Goal: Book appointment/travel/reservation

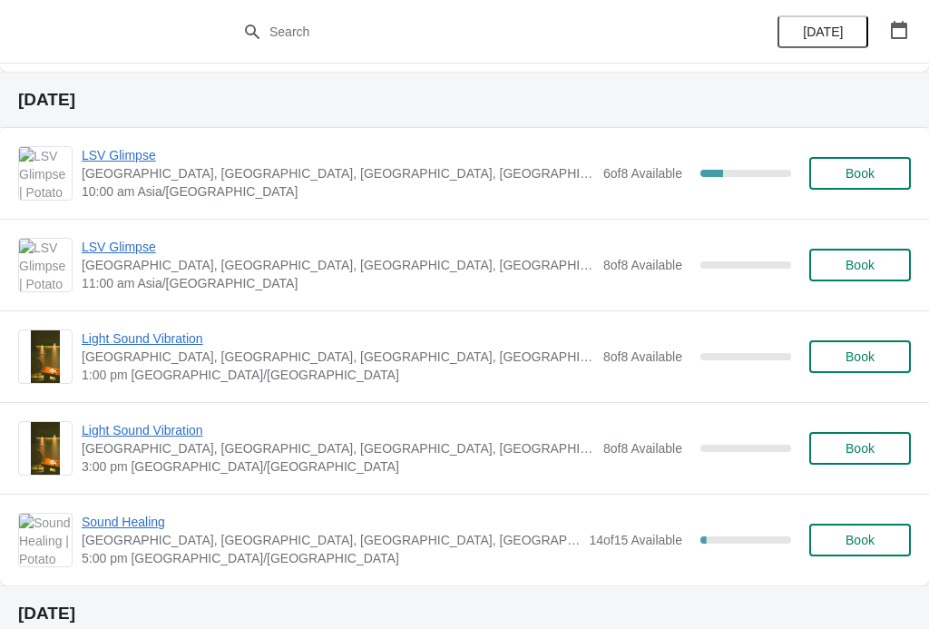
scroll to position [644, 0]
click at [132, 150] on span "LSV Glimpse" at bounding box center [338, 156] width 513 height 18
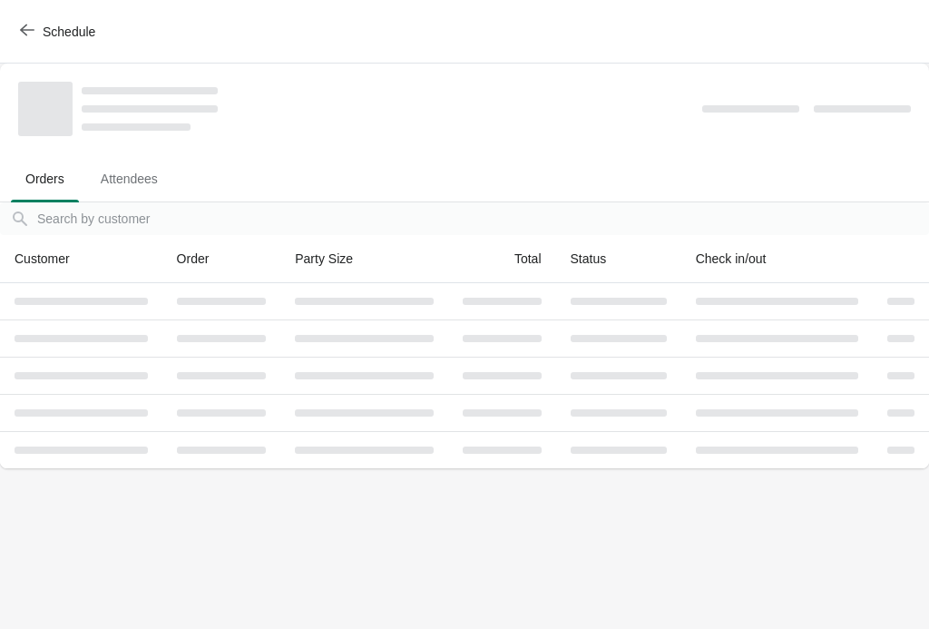
scroll to position [0, 0]
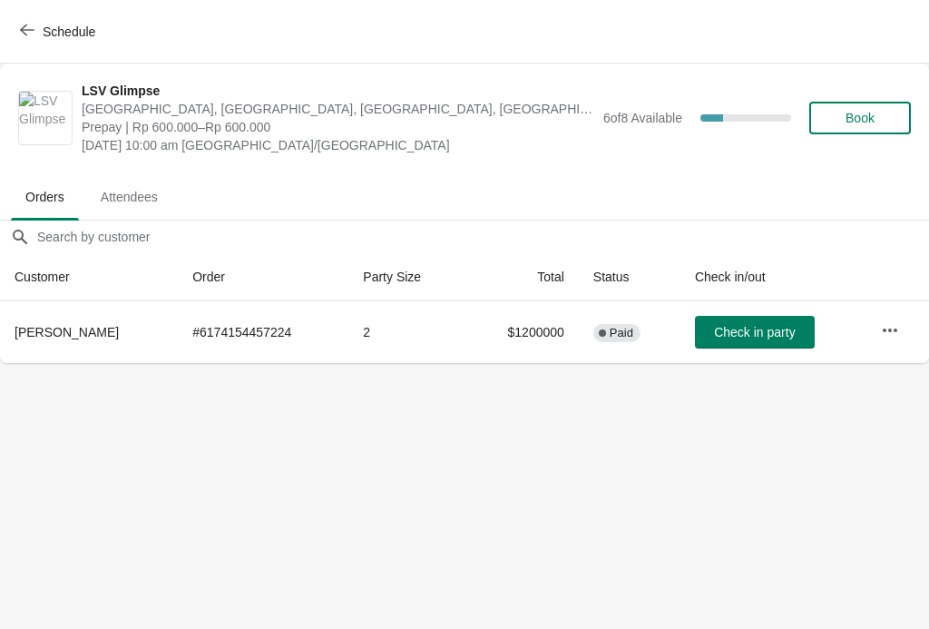
click at [875, 123] on span "Book" at bounding box center [860, 118] width 29 height 15
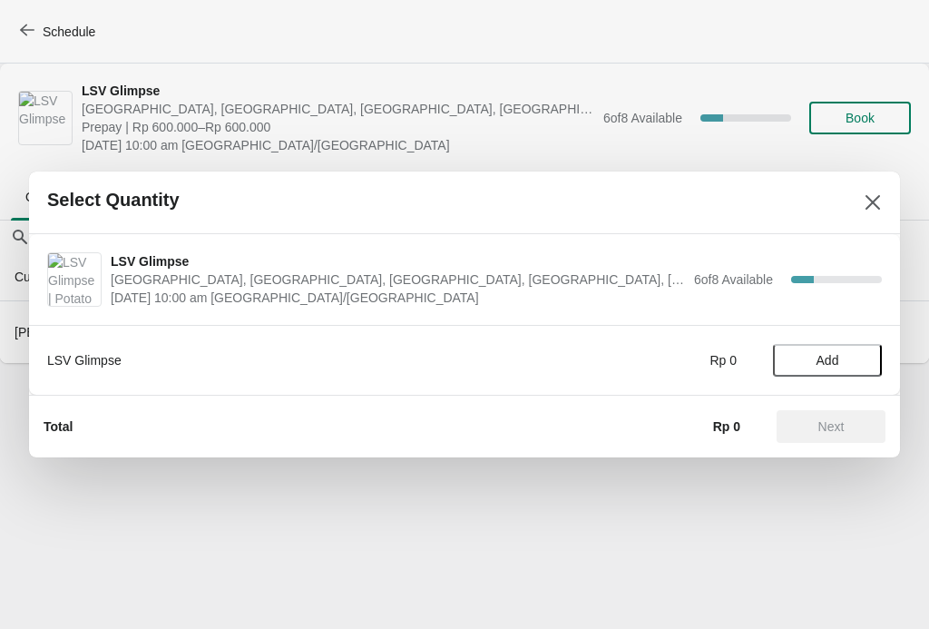
click at [817, 367] on span "Add" at bounding box center [828, 360] width 23 height 15
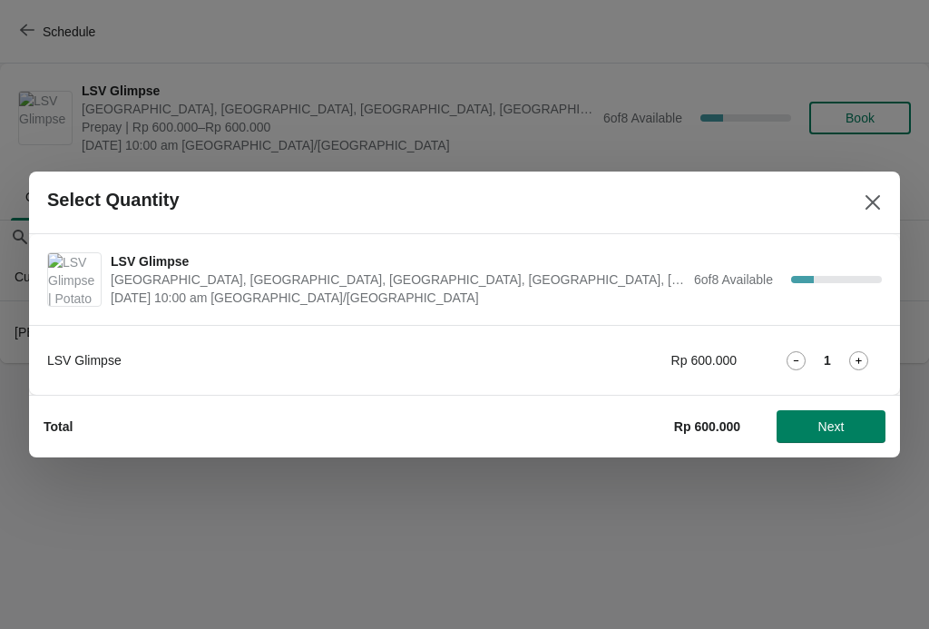
click at [850, 368] on icon at bounding box center [858, 360] width 19 height 19
click at [860, 412] on button "Next" at bounding box center [831, 426] width 109 height 33
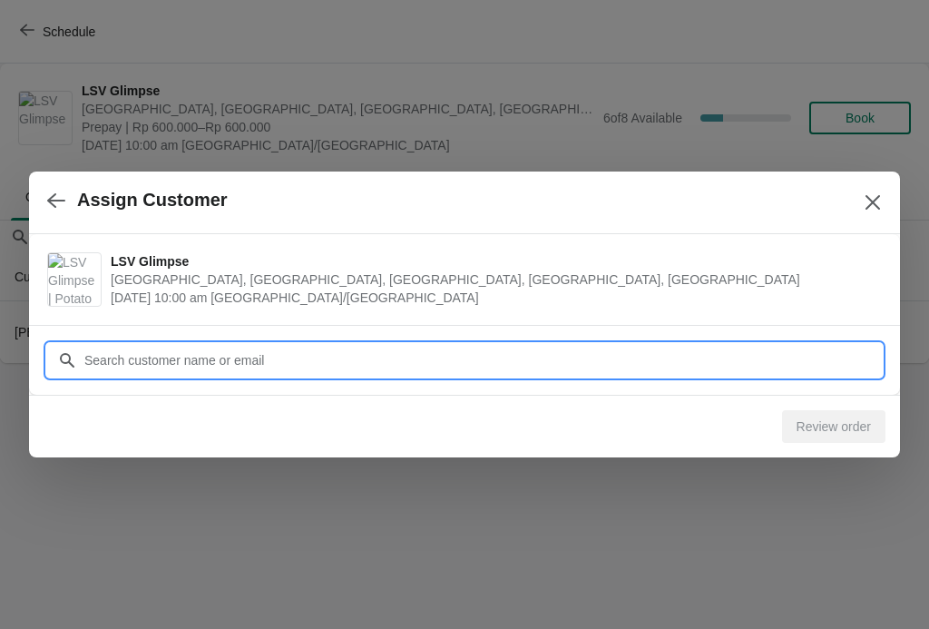
click at [749, 354] on input "Customer" at bounding box center [482, 360] width 799 height 33
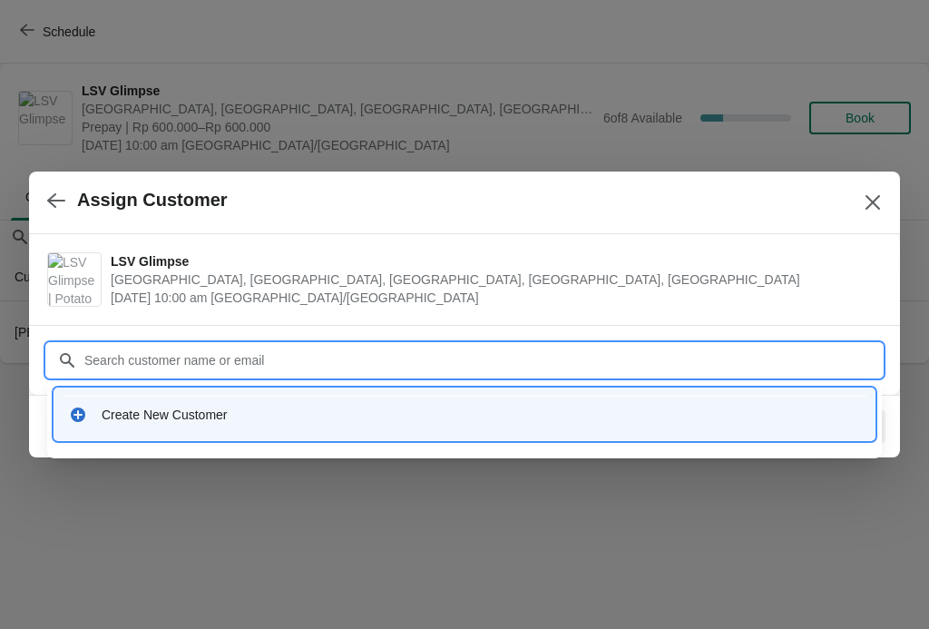
click at [458, 416] on div "Create New Customer" at bounding box center [481, 415] width 759 height 18
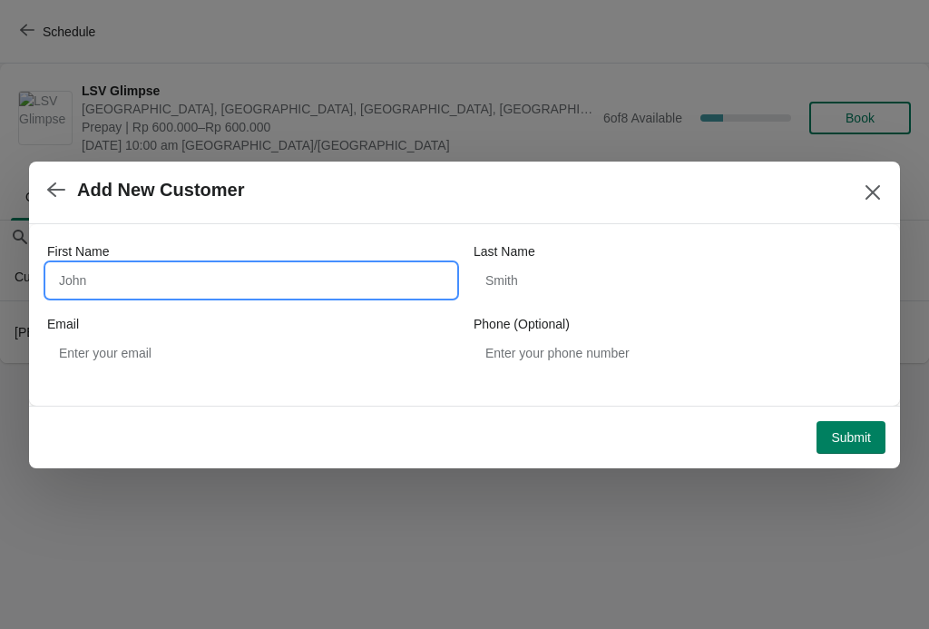
click at [269, 282] on input "First Name" at bounding box center [251, 280] width 408 height 33
type input "K"
type input "[PERSON_NAME]"
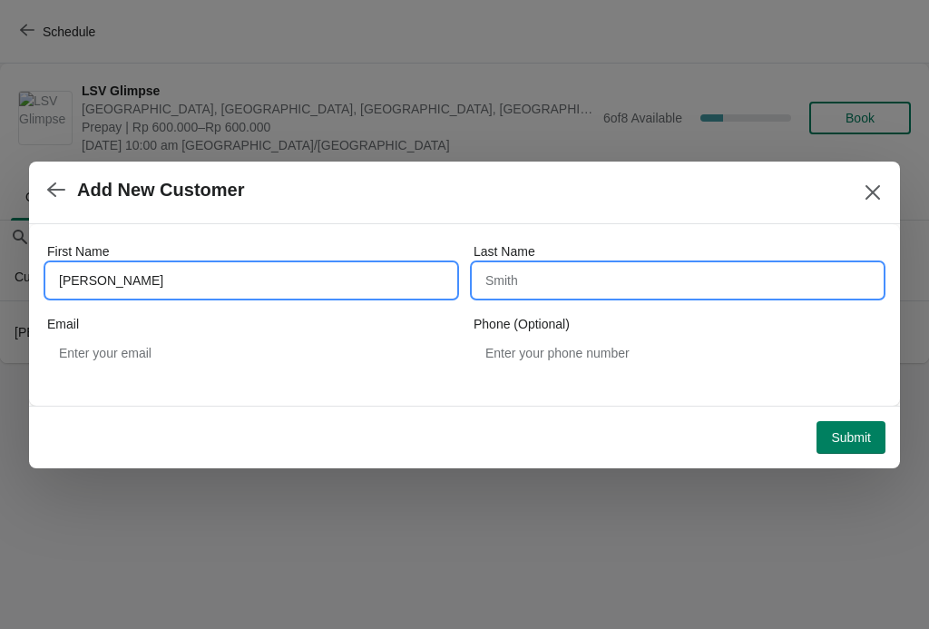
click at [605, 275] on input "Last Name" at bounding box center [678, 280] width 408 height 33
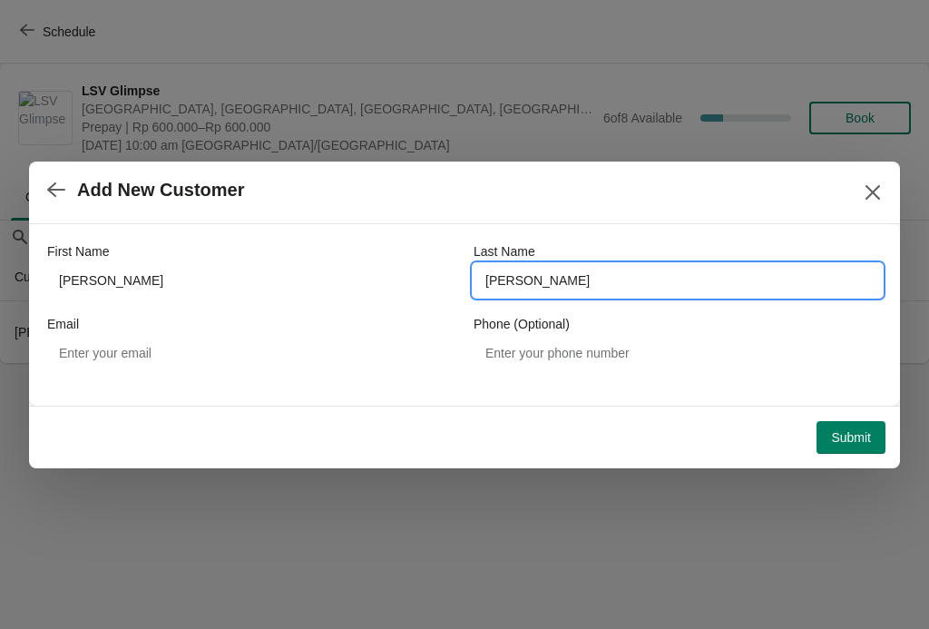
type input "[PERSON_NAME]"
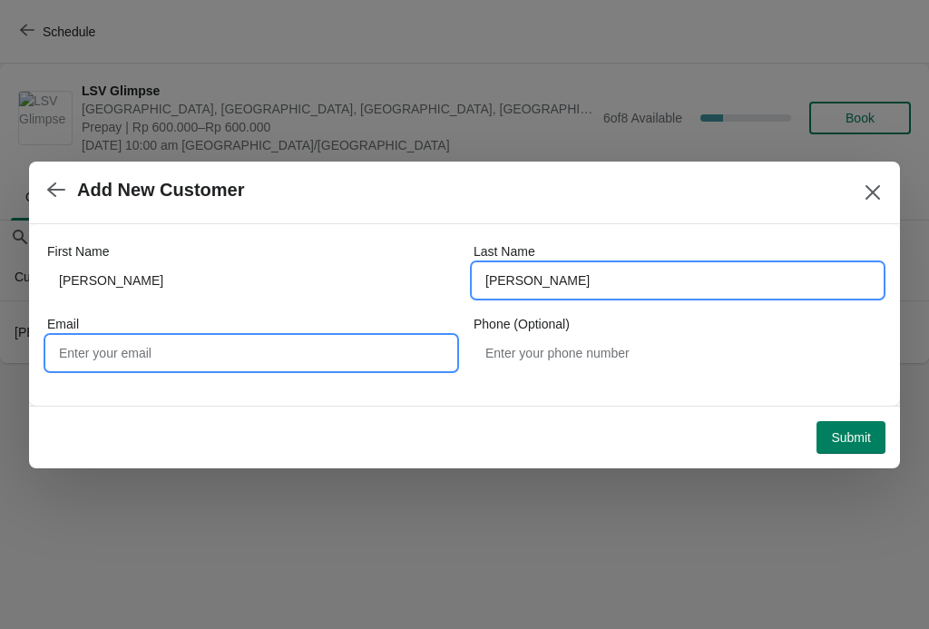
click at [297, 368] on input "Email" at bounding box center [251, 353] width 408 height 33
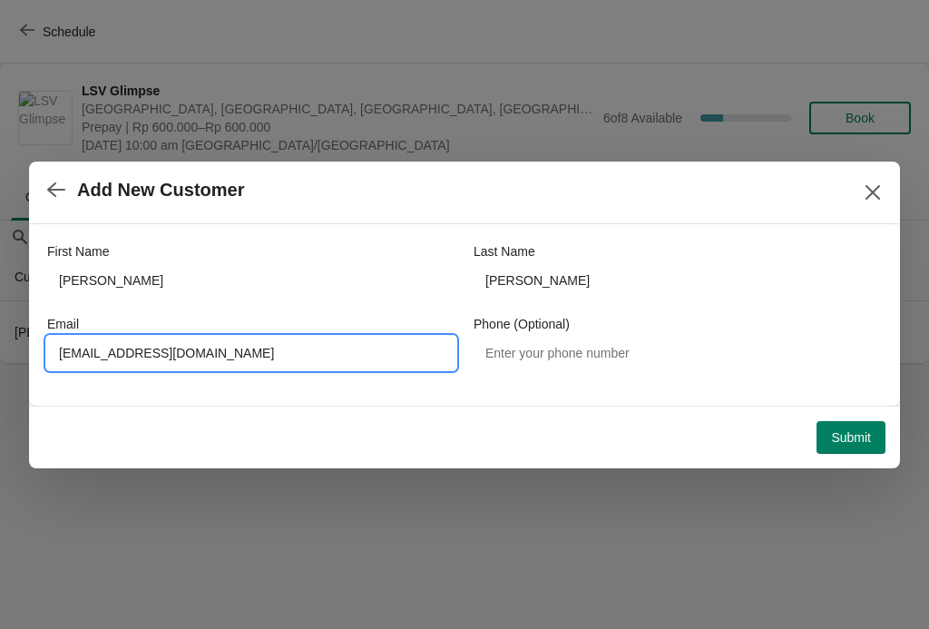
type input "[EMAIL_ADDRESS][DOMAIN_NAME]"
click at [852, 442] on span "Submit" at bounding box center [851, 437] width 40 height 15
